Goal: Task Accomplishment & Management: Complete application form

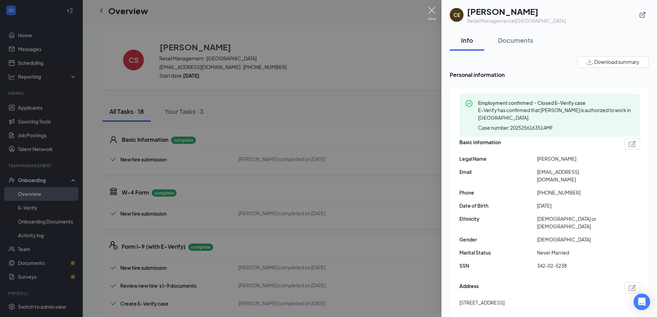
click at [434, 10] on img at bounding box center [432, 13] width 9 height 13
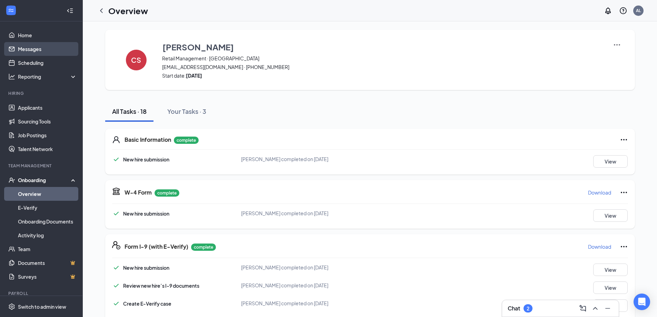
click at [37, 51] on link "Messages" at bounding box center [47, 49] width 59 height 14
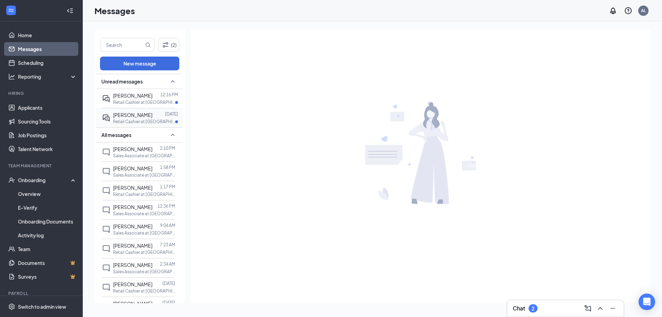
click at [124, 125] on div "Kara Creagan Sep 14 Retail Cashier at Grayslake" at bounding box center [138, 117] width 72 height 19
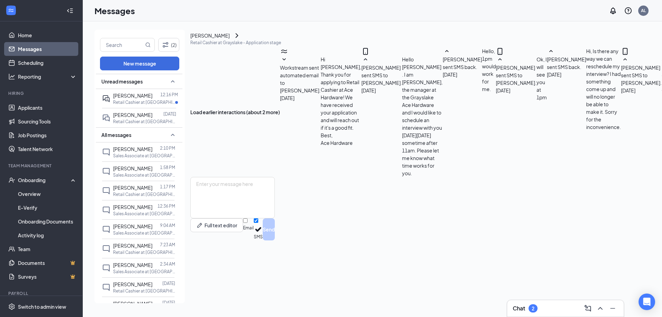
scroll to position [227, 0]
click at [127, 98] on span "[PERSON_NAME]" at bounding box center [132, 95] width 39 height 6
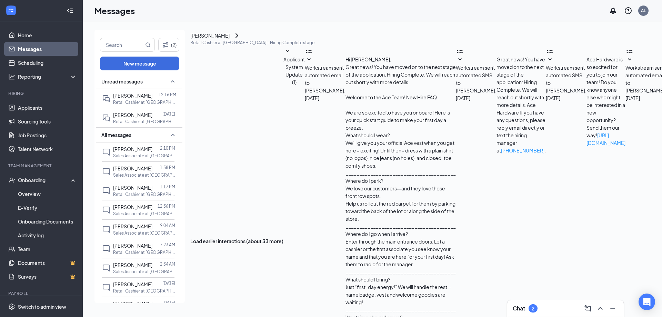
scroll to position [175, 0]
type textarea "Hi Angel! Yes your SSN or Birth Certificate along with your state id will work."
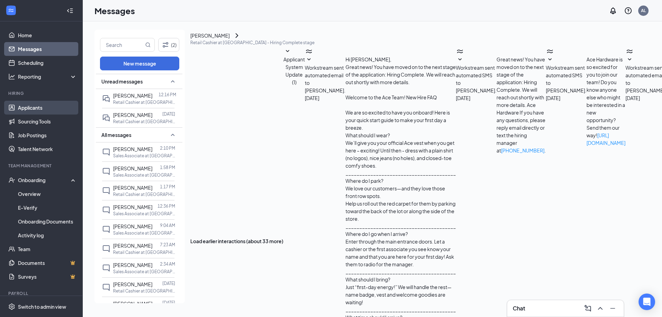
click at [50, 112] on link "Applicants" at bounding box center [47, 108] width 59 height 14
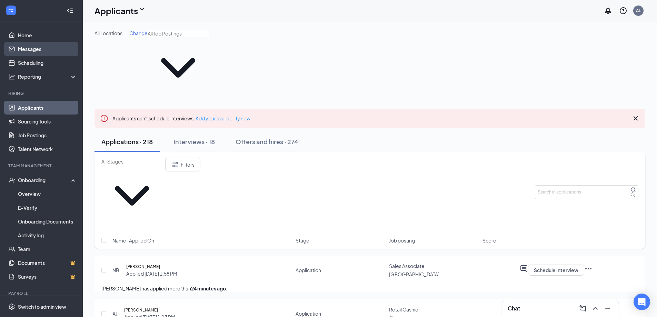
click at [30, 52] on link "Messages" at bounding box center [47, 49] width 59 height 14
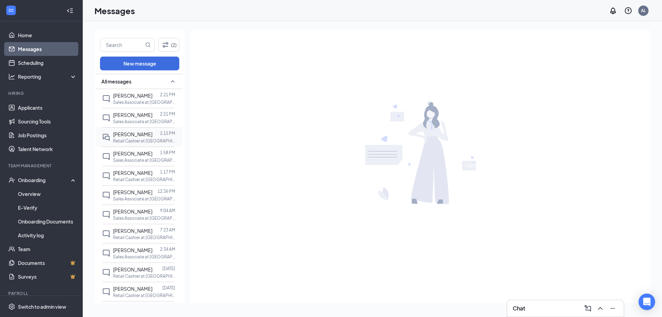
click at [140, 134] on span "[PERSON_NAME]" at bounding box center [132, 134] width 39 height 6
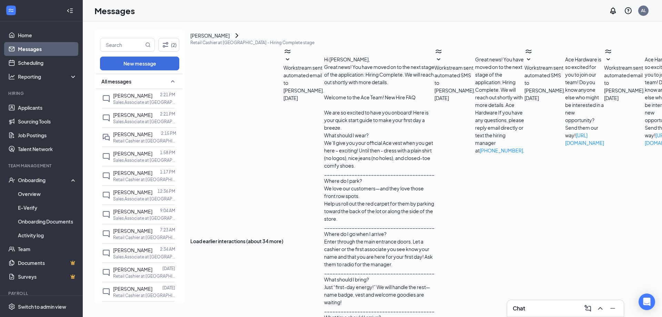
scroll to position [192, 0]
click at [148, 102] on p "Sales Associate at McHenry" at bounding box center [144, 102] width 62 height 6
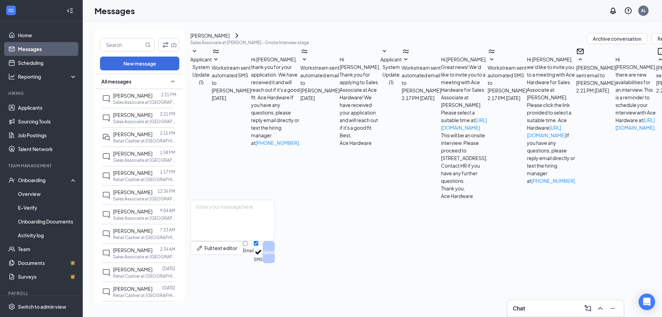
scroll to position [61, 0]
click at [141, 125] on div "Sonya Liddell 2:21 PM Sales Associate at McHenry" at bounding box center [138, 117] width 72 height 19
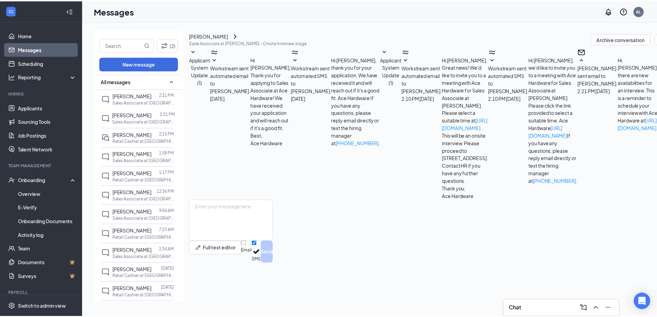
scroll to position [61, 0]
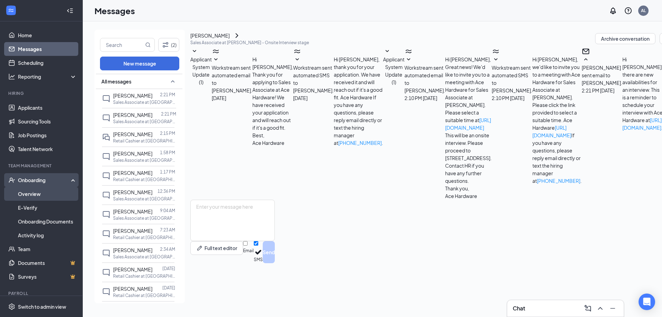
click at [36, 191] on link "Overview" at bounding box center [47, 194] width 59 height 14
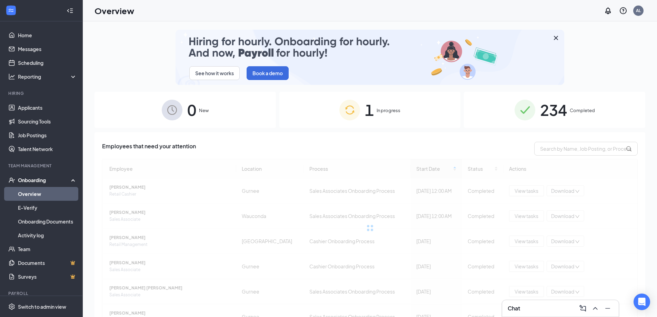
click at [398, 119] on div "1 In progress" at bounding box center [369, 110] width 181 height 36
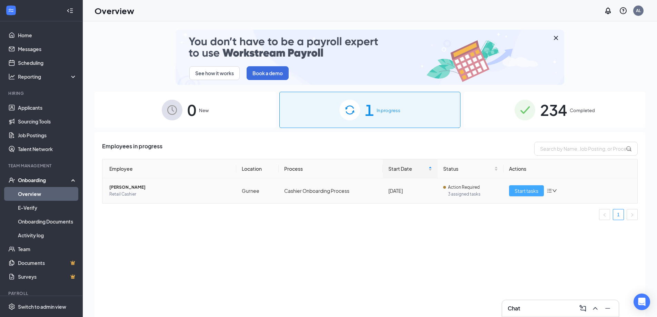
click at [514, 193] on button "Start tasks" at bounding box center [526, 190] width 35 height 11
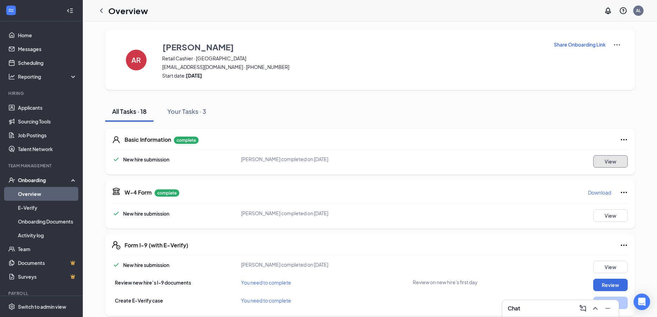
click at [615, 161] on button "View" at bounding box center [610, 161] width 34 height 12
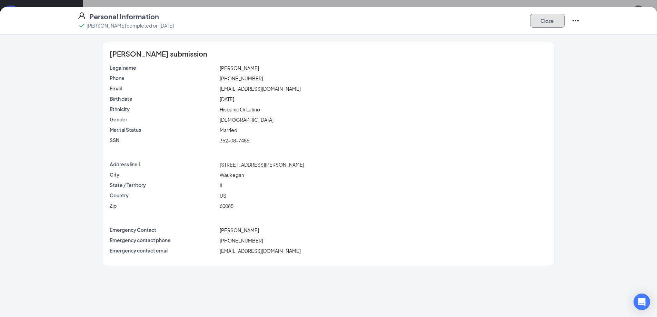
click at [554, 21] on button "Close" at bounding box center [547, 21] width 34 height 14
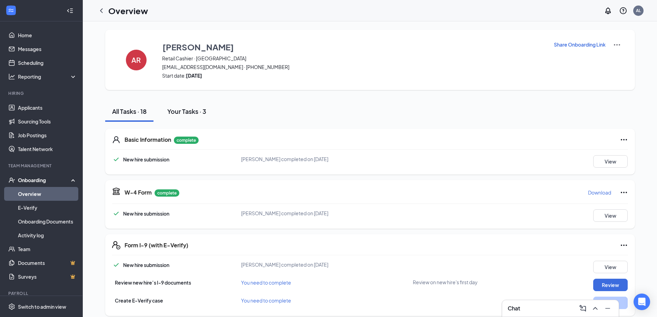
click at [190, 114] on div "Your Tasks · 3" at bounding box center [186, 111] width 39 height 9
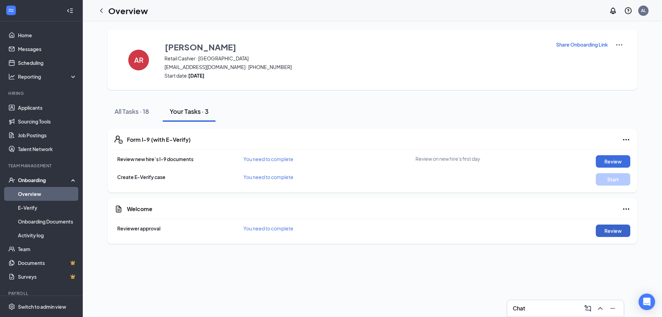
click at [602, 235] on button "Review" at bounding box center [613, 231] width 34 height 12
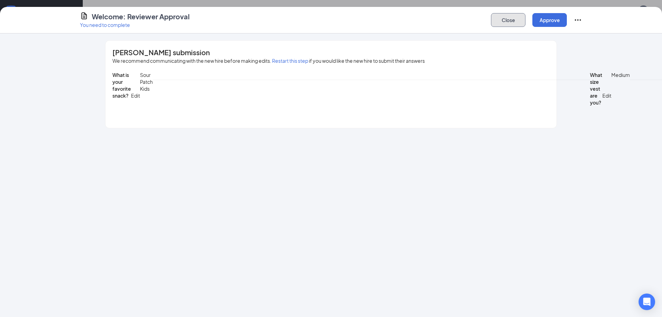
click at [499, 25] on button "Close" at bounding box center [508, 20] width 34 height 14
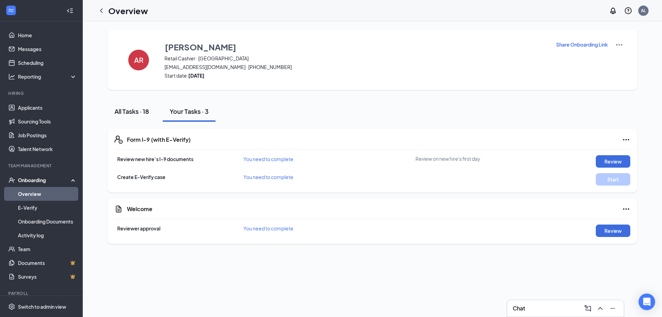
click at [121, 106] on button "All Tasks · 18" at bounding box center [132, 111] width 48 height 21
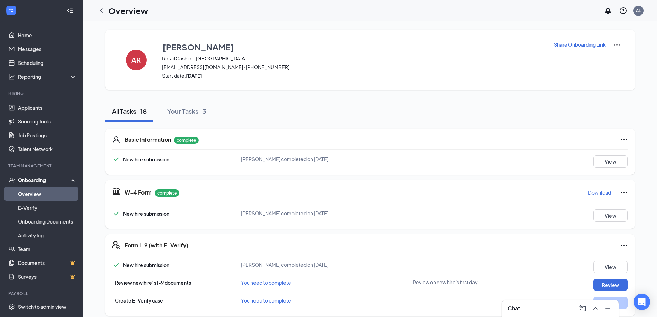
click at [36, 311] on span "Switch to admin view" at bounding box center [47, 306] width 59 height 21
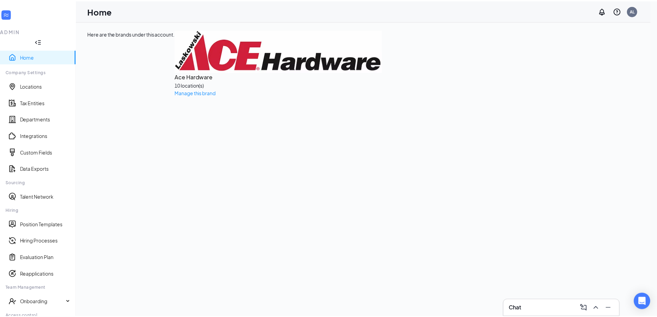
scroll to position [29, 0]
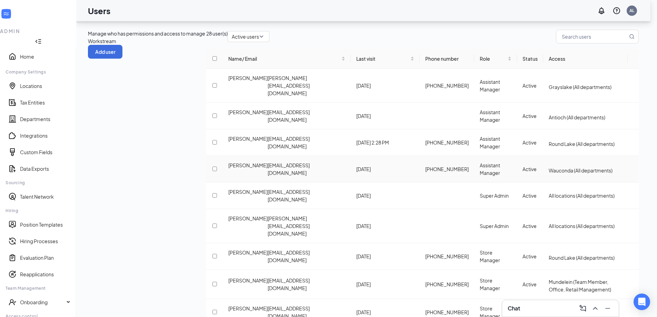
scroll to position [26, 0]
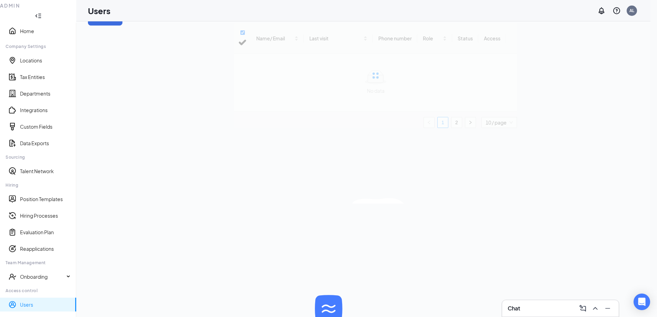
scroll to position [0, 0]
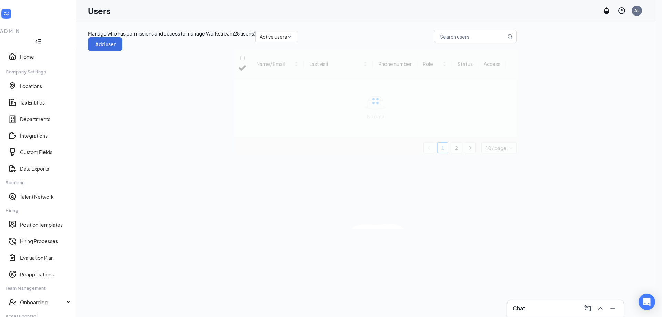
checkbox input "false"
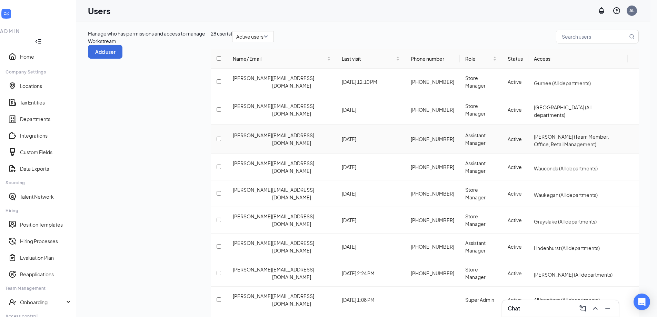
scroll to position [26, 0]
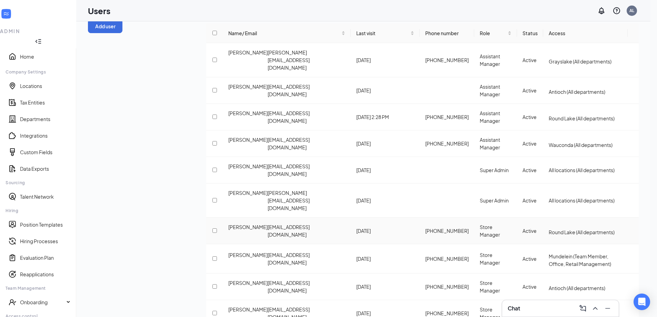
scroll to position [0, 0]
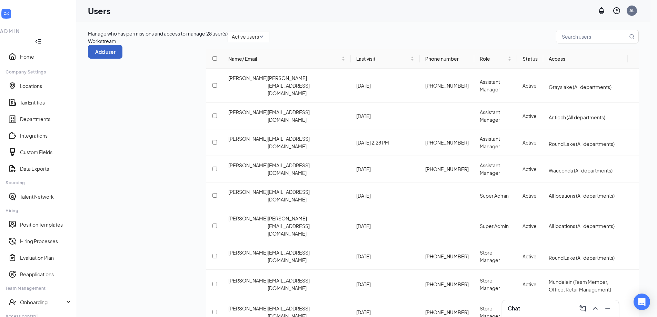
click at [122, 45] on button "Add user" at bounding box center [105, 52] width 34 height 14
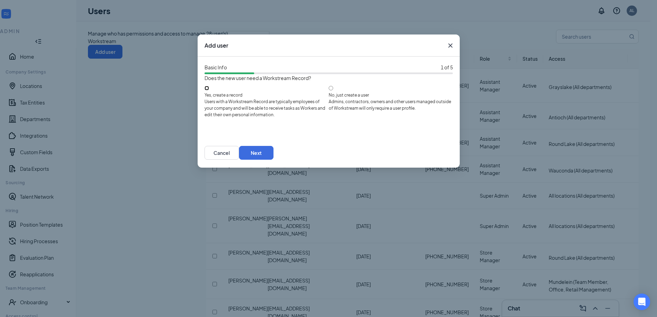
click at [209, 90] on input "Yes, create a record Users with a Workstream Record are typically employees of …" at bounding box center [207, 88] width 4 height 4
radio input "true"
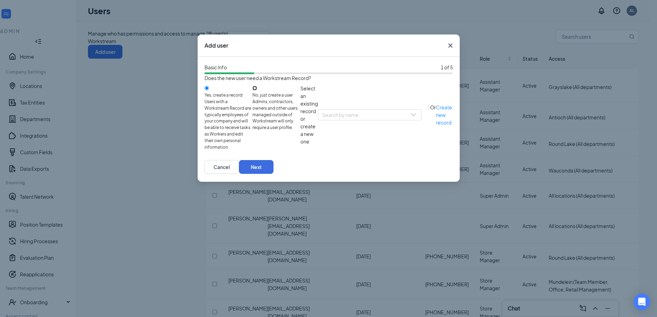
click at [257, 90] on input "No, just create a user Admins, contractors, owners and other users managed outs…" at bounding box center [255, 88] width 4 height 4
radio input "true"
radio input "false"
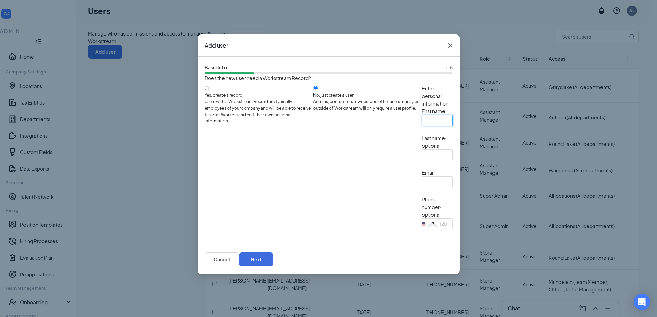
click at [422, 126] on input "text" at bounding box center [437, 120] width 31 height 11
type input "Rodney"
type input "Vieux"
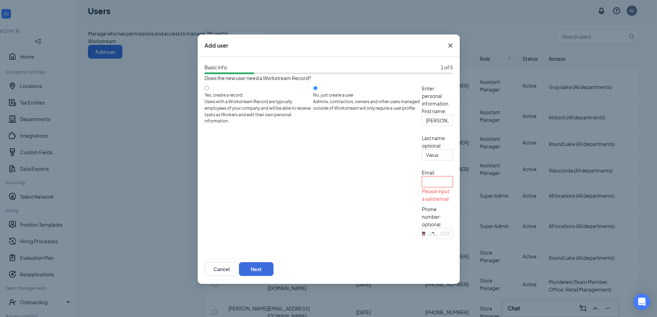
click at [422, 187] on input "text" at bounding box center [437, 181] width 31 height 11
type input "rodneyv@laskowskiace.biz"
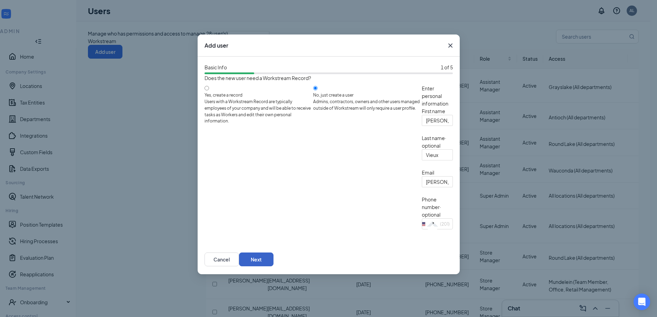
click at [274, 266] on button "Next" at bounding box center [256, 260] width 34 height 14
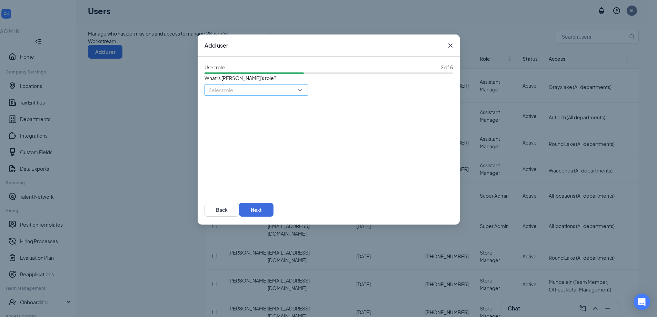
click at [277, 95] on input "search" at bounding box center [254, 90] width 90 height 10
click at [249, 149] on div "Assistant Manager" at bounding box center [256, 143] width 103 height 11
click at [274, 216] on button "Next" at bounding box center [256, 210] width 34 height 14
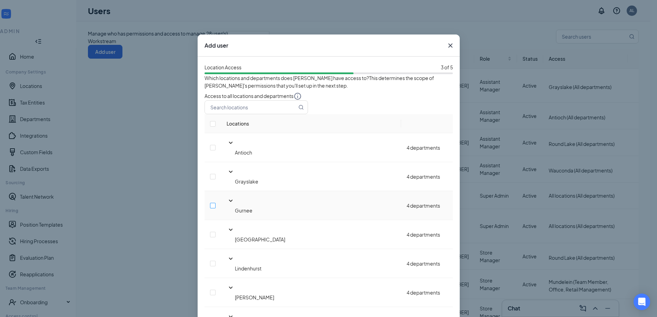
click at [216, 203] on input "checkbox" at bounding box center [213, 206] width 6 height 6
checkbox input "true"
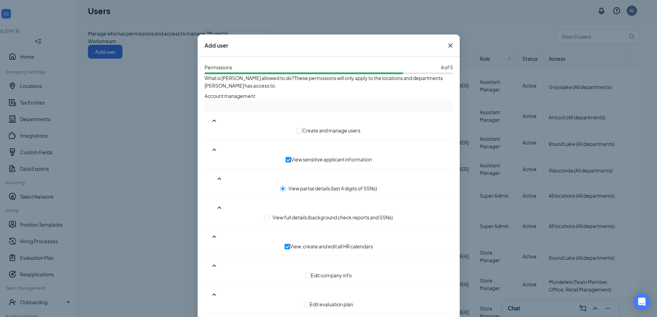
scroll to position [31, 0]
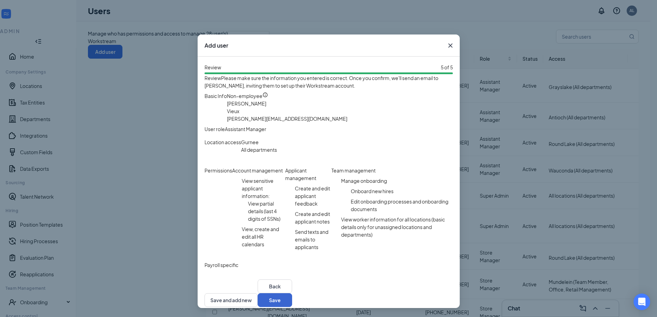
scroll to position [106, 0]
drag, startPoint x: 433, startPoint y: 295, endPoint x: 433, endPoint y: 290, distance: 5.2
click at [292, 295] on button "Save" at bounding box center [275, 300] width 34 height 14
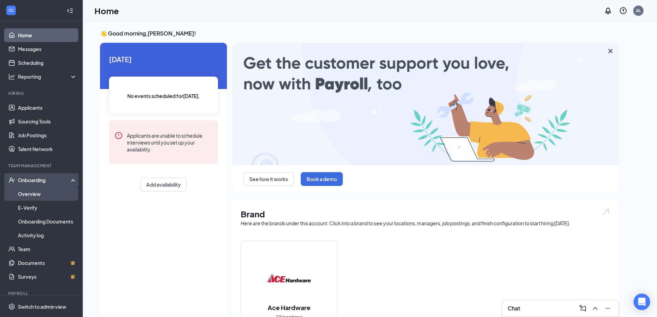
click at [52, 191] on link "Overview" at bounding box center [47, 194] width 59 height 14
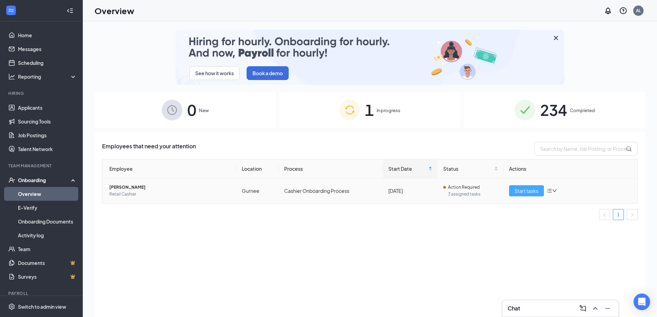
click at [536, 192] on span "Start tasks" at bounding box center [527, 191] width 24 height 8
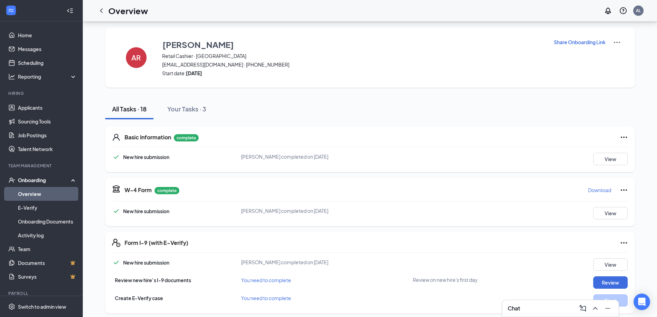
scroll to position [69, 0]
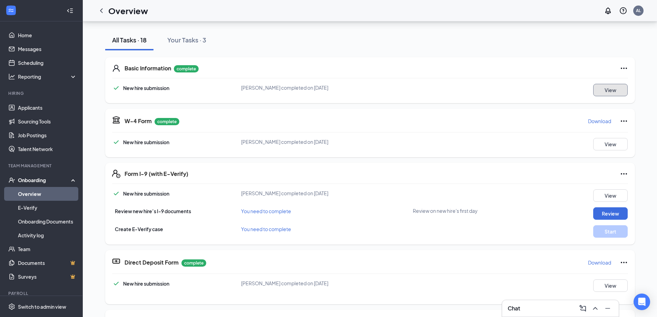
click at [612, 84] on button "View" at bounding box center [610, 90] width 34 height 12
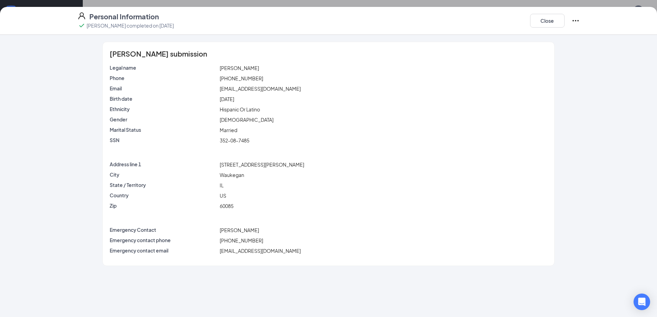
drag, startPoint x: 262, startPoint y: 95, endPoint x: 270, endPoint y: 91, distance: 9.0
click at [262, 95] on div "Email [EMAIL_ADDRESS][DOMAIN_NAME]" at bounding box center [328, 90] width 437 height 10
drag, startPoint x: 284, startPoint y: 88, endPoint x: 206, endPoint y: 88, distance: 77.6
click at [206, 88] on div "Email [EMAIL_ADDRESS][DOMAIN_NAME]" at bounding box center [328, 89] width 440 height 8
copy div "[EMAIL_ADDRESS][DOMAIN_NAME]"
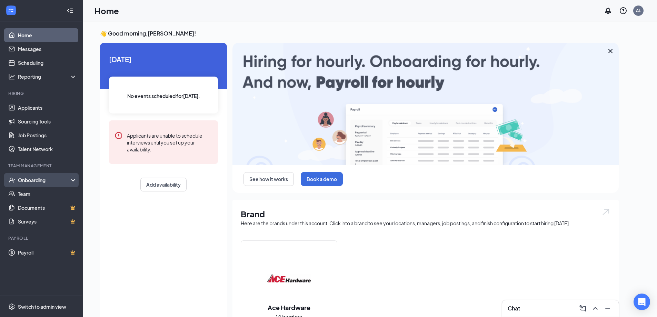
click at [46, 179] on div "Onboarding" at bounding box center [44, 180] width 53 height 7
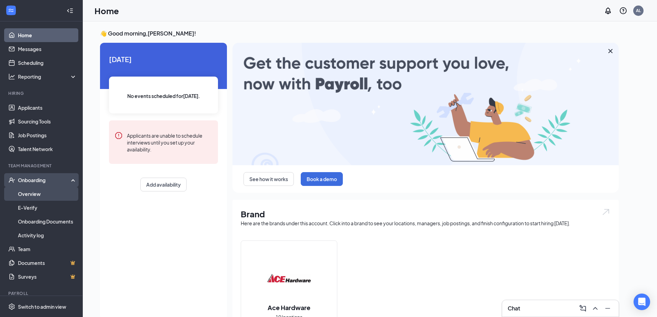
click at [46, 190] on link "Overview" at bounding box center [47, 194] width 59 height 14
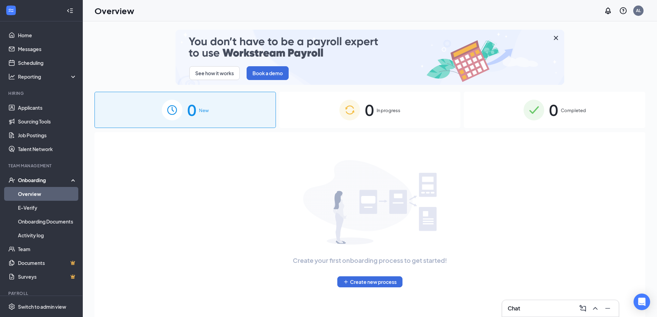
click at [549, 101] on span "0" at bounding box center [553, 110] width 9 height 24
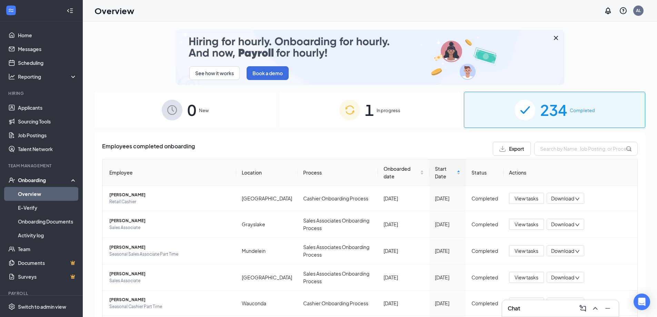
click at [386, 105] on div "1 In progress" at bounding box center [369, 110] width 181 height 36
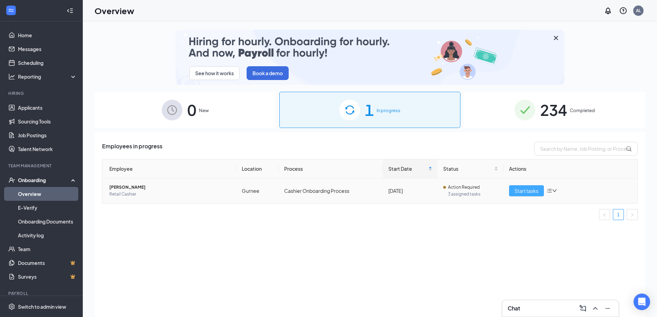
click at [517, 193] on span "Start tasks" at bounding box center [527, 191] width 24 height 8
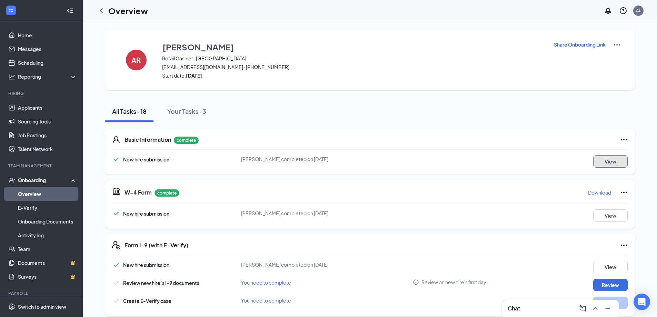
click at [611, 164] on button "View" at bounding box center [610, 161] width 34 height 12
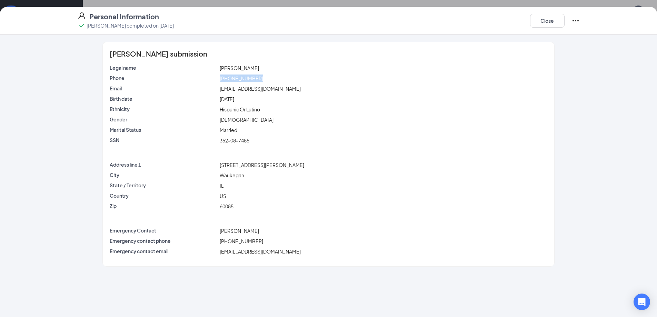
drag, startPoint x: 261, startPoint y: 79, endPoint x: 208, endPoint y: 79, distance: 53.1
click at [208, 79] on div "Phone [PHONE_NUMBER]" at bounding box center [328, 79] width 440 height 8
copy div "[PHONE_NUMBER]"
drag, startPoint x: 264, startPoint y: 104, endPoint x: 269, endPoint y: 99, distance: 7.8
click at [265, 102] on div "Birth date [DEMOGRAPHIC_DATA]" at bounding box center [328, 100] width 437 height 10
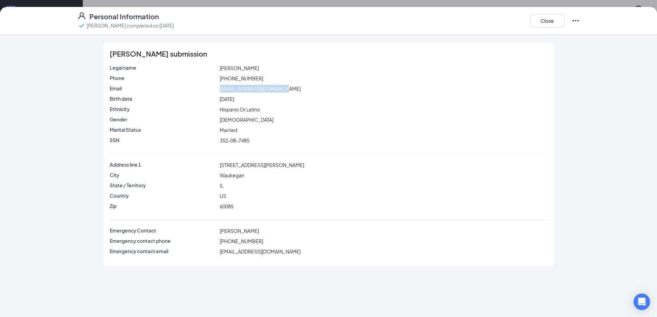
drag, startPoint x: 281, startPoint y: 92, endPoint x: 215, endPoint y: 92, distance: 65.5
click at [215, 92] on div "Email [EMAIL_ADDRESS][DOMAIN_NAME]" at bounding box center [328, 89] width 440 height 8
copy div "[EMAIL_ADDRESS][DOMAIN_NAME]"
click at [544, 146] on div "SSN 352-08-7485" at bounding box center [328, 142] width 437 height 10
drag, startPoint x: 540, startPoint y: 25, endPoint x: 316, endPoint y: 17, distance: 224.4
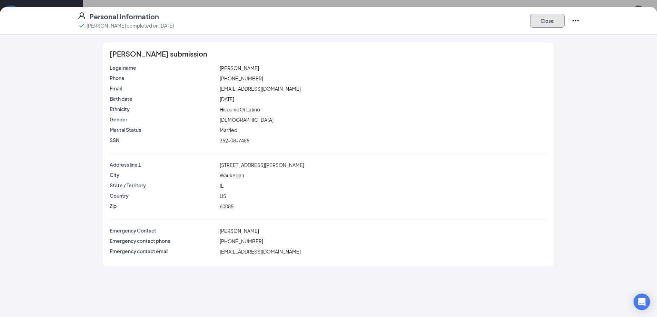
click at [503, 162] on div "Personal Information [PERSON_NAME] completed on [DATE] Close [PERSON_NAME] subm…" at bounding box center [328, 162] width 657 height 310
